Goal: Task Accomplishment & Management: Use online tool/utility

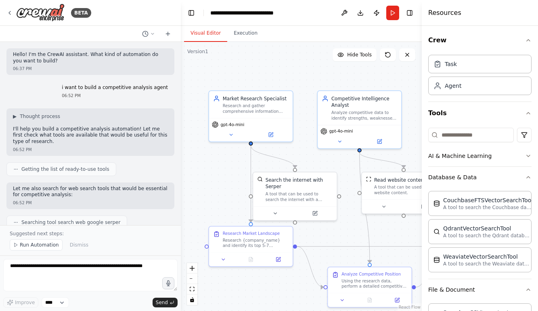
scroll to position [695, 0]
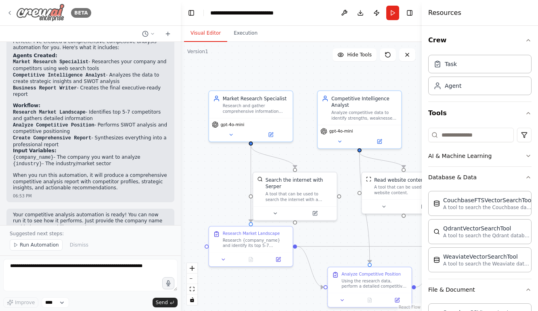
click at [11, 13] on icon at bounding box center [9, 13] width 6 height 6
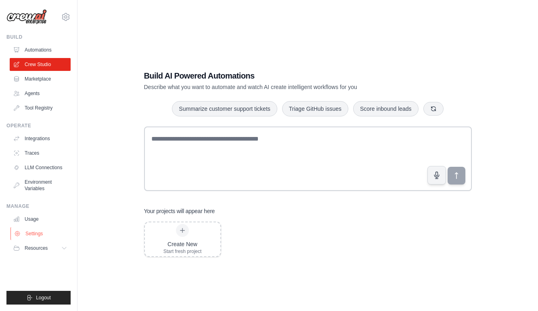
click at [49, 233] on link "Settings" at bounding box center [40, 234] width 61 height 13
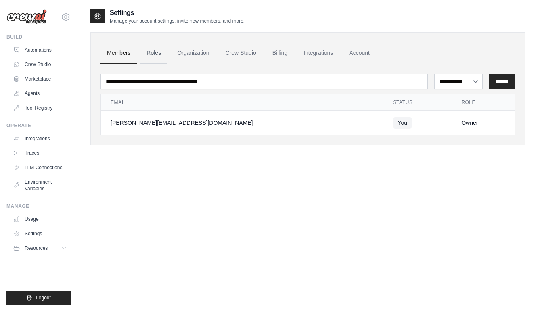
click at [144, 52] on link "Roles" at bounding box center [153, 53] width 27 height 22
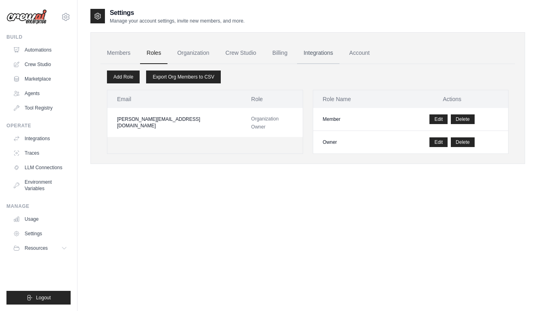
click at [301, 54] on link "Integrations" at bounding box center [318, 53] width 42 height 22
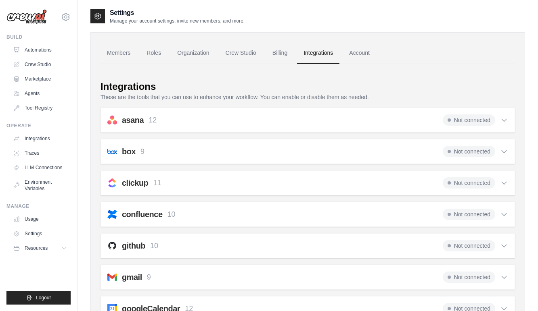
click at [503, 118] on icon at bounding box center [504, 120] width 8 height 8
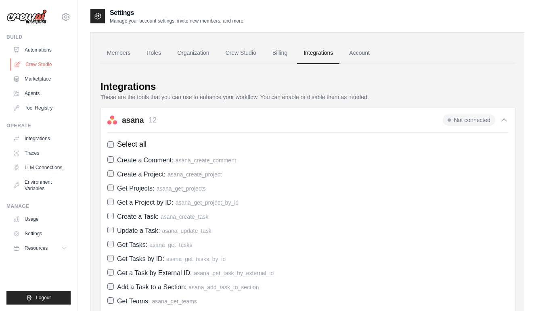
click at [42, 62] on link "Crew Studio" at bounding box center [40, 64] width 61 height 13
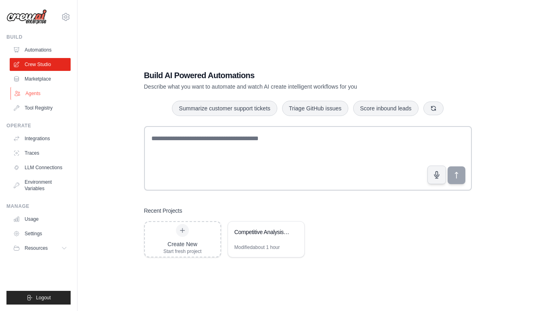
click at [46, 88] on link "Agents" at bounding box center [40, 93] width 61 height 13
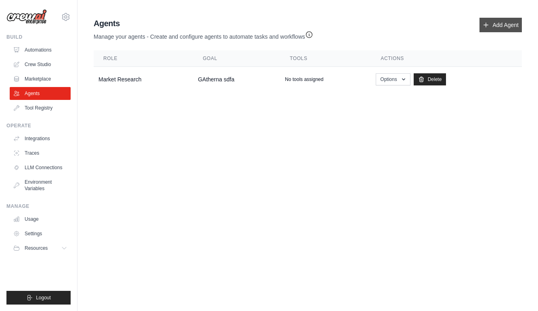
click at [502, 25] on link "Add Agent" at bounding box center [500, 25] width 42 height 15
click at [497, 27] on link "Add Agent" at bounding box center [500, 25] width 42 height 15
click at [42, 141] on link "Integrations" at bounding box center [40, 138] width 61 height 13
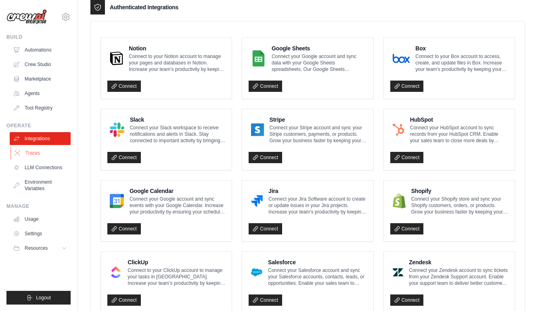
scroll to position [205, 0]
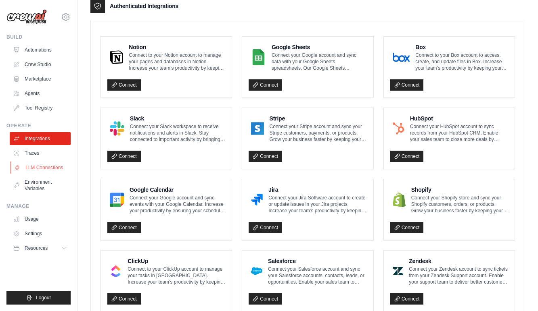
click at [48, 165] on link "LLM Connections" at bounding box center [40, 167] width 61 height 13
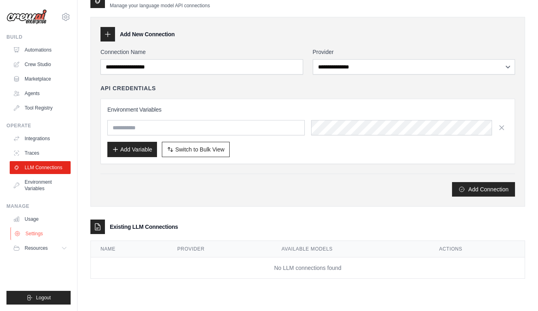
scroll to position [16, 0]
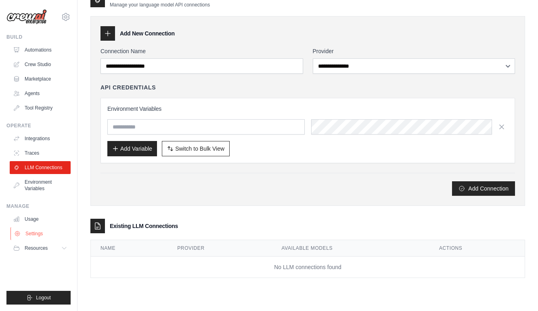
click at [43, 236] on link "Settings" at bounding box center [40, 234] width 61 height 13
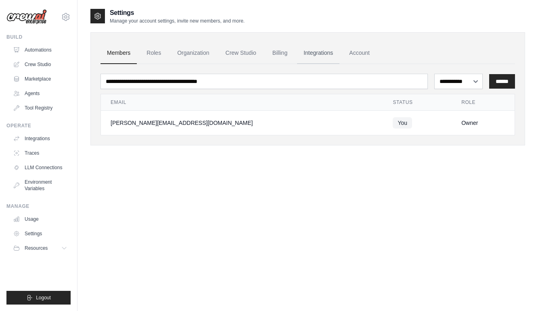
click at [320, 58] on link "Integrations" at bounding box center [318, 53] width 42 height 22
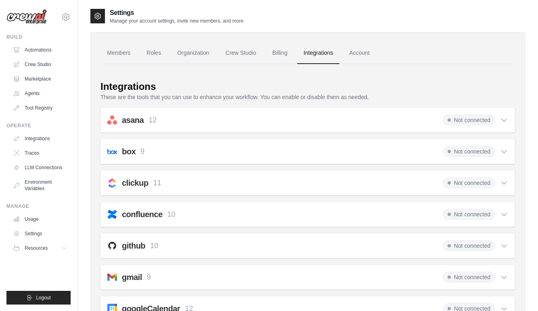
click at [501, 119] on icon at bounding box center [503, 120] width 5 height 2
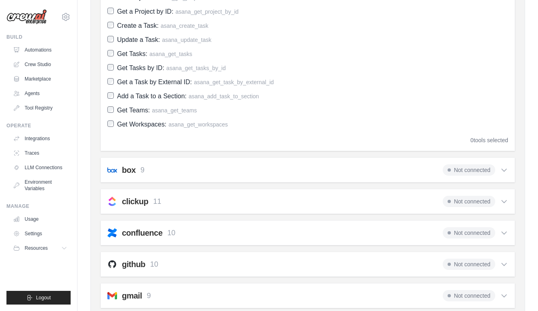
scroll to position [206, 0]
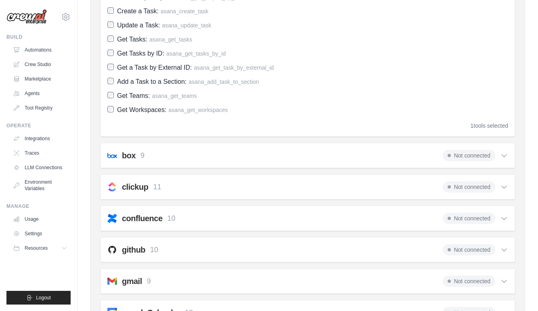
click at [110, 75] on div "Create a Comment: asana_create_comment Create a Project: asana_create_project G…" at bounding box center [307, 32] width 401 height 166
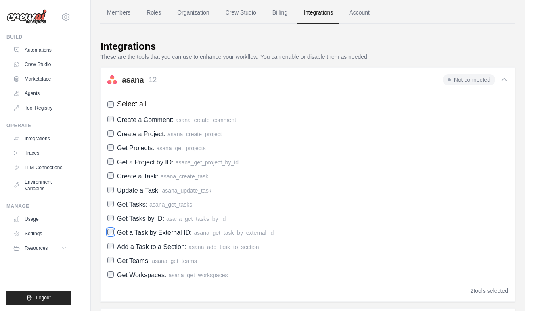
scroll to position [0, 0]
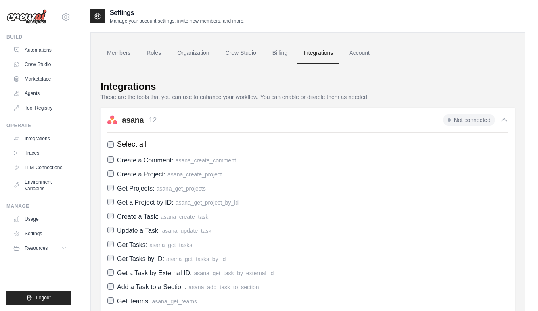
click at [293, 111] on div "asana 12 Not connected Select all Create a Comment: asana_create_comment Create…" at bounding box center [307, 225] width 414 height 235
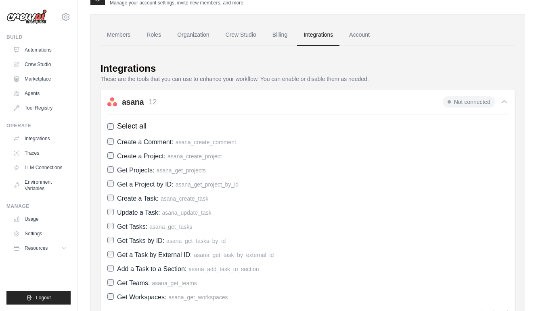
scroll to position [29, 0]
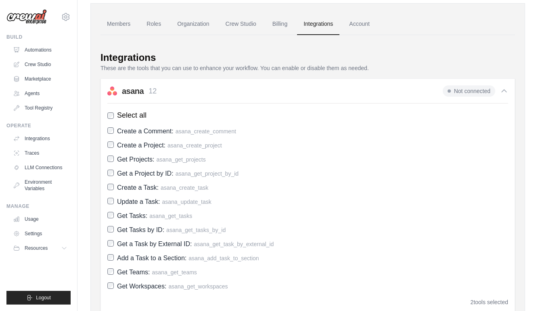
click at [482, 90] on span "Not connected" at bounding box center [469, 91] width 52 height 11
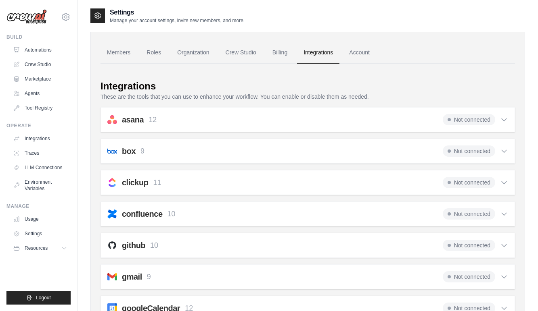
scroll to position [0, 0]
click at [316, 123] on div "asana 12 Not connected" at bounding box center [307, 120] width 401 height 11
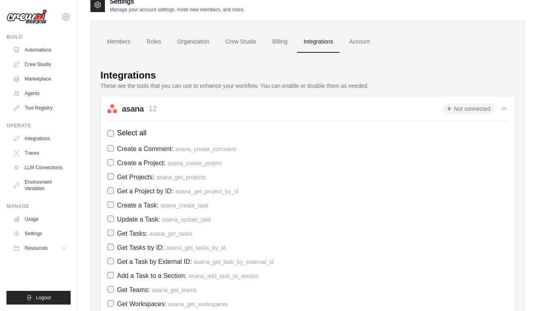
scroll to position [13, 0]
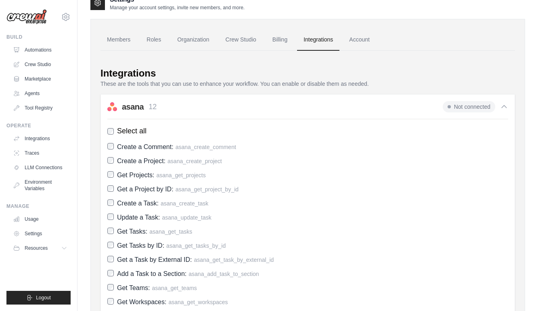
click at [113, 232] on label "Get Tasks: asana_get_tasks" at bounding box center [307, 231] width 401 height 11
click at [150, 77] on div "Integrations" at bounding box center [127, 73] width 55 height 13
click at [48, 139] on link "Integrations" at bounding box center [40, 138] width 61 height 13
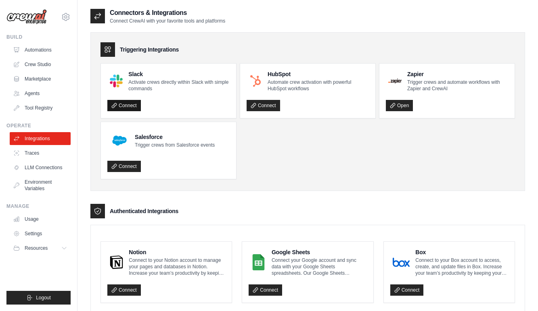
click at [122, 102] on link "Connect" at bounding box center [123, 105] width 33 height 11
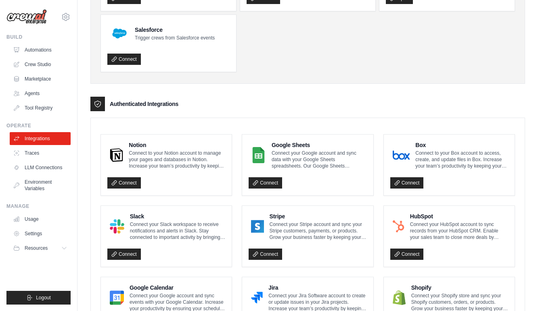
scroll to position [174, 0]
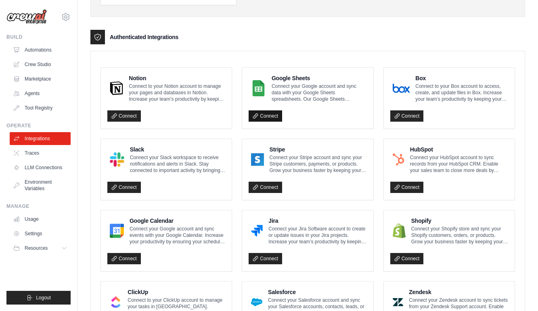
click at [267, 116] on link "Connect" at bounding box center [264, 116] width 33 height 11
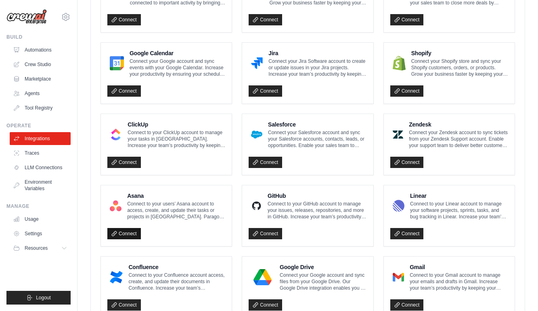
click at [126, 232] on link "Connect" at bounding box center [123, 233] width 33 height 11
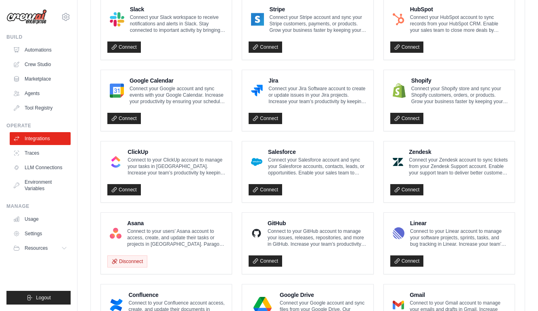
click at [173, 236] on p "Connect to your users’ Asana account to access, create, and update their tasks …" at bounding box center [176, 237] width 98 height 19
click at [30, 236] on link "Settings" at bounding box center [40, 234] width 61 height 13
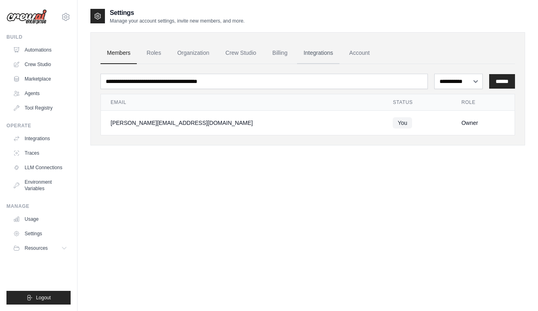
click at [326, 54] on link "Integrations" at bounding box center [318, 53] width 42 height 22
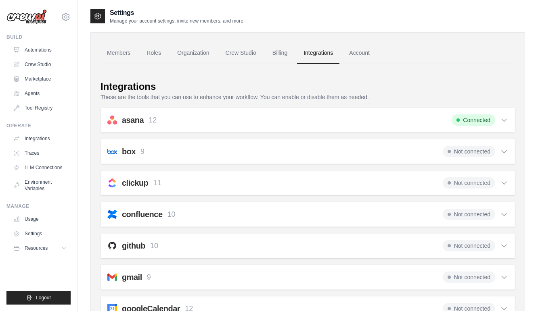
click at [234, 118] on div "asana 12 Connected" at bounding box center [307, 120] width 401 height 11
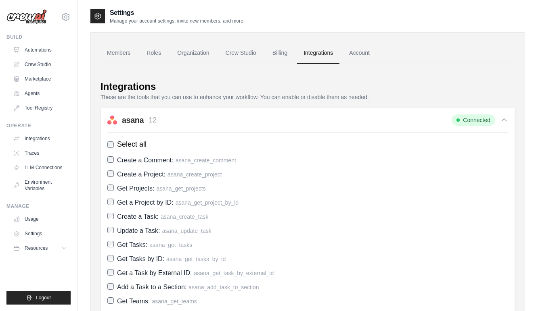
click at [109, 220] on label "Create a Task: asana_create_task" at bounding box center [307, 216] width 401 height 11
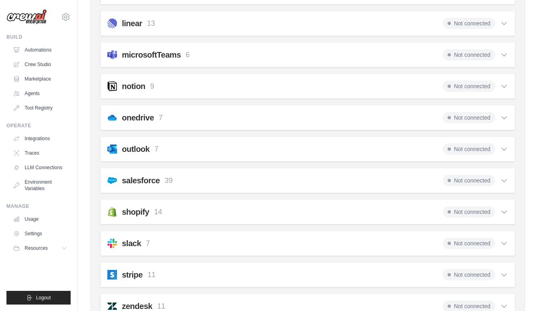
scroll to position [718, 0]
